Goal: Find specific page/section: Find specific page/section

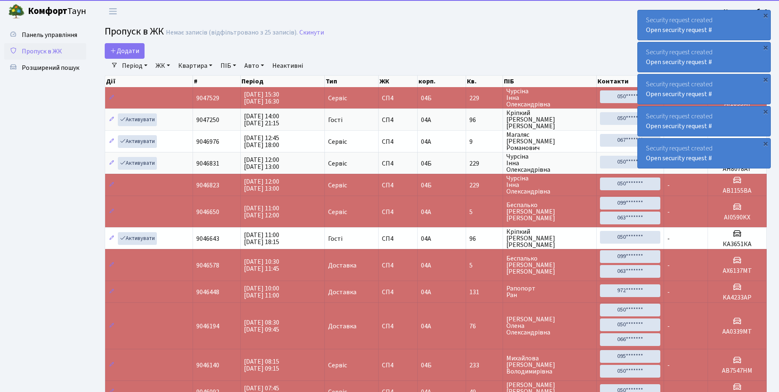
select select "25"
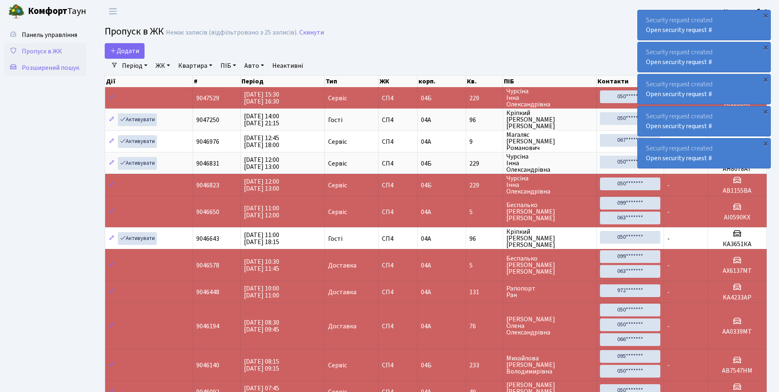
click at [81, 70] on link "Розширений пошук" at bounding box center [45, 68] width 82 height 16
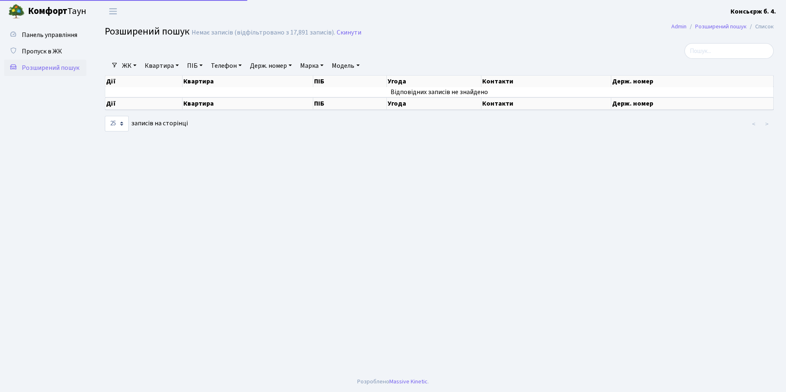
select select "25"
drag, startPoint x: 0, startPoint y: 0, endPoint x: 46, endPoint y: 49, distance: 67.4
click at [46, 49] on span "Пропуск в ЖК" at bounding box center [42, 51] width 40 height 9
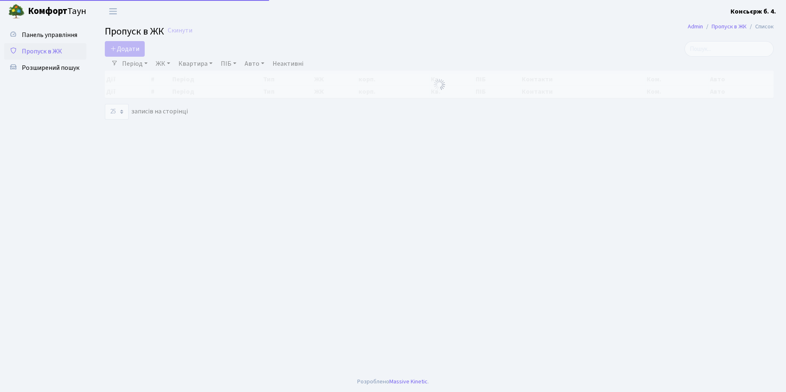
select select "25"
